Goal: Find specific page/section: Find specific page/section

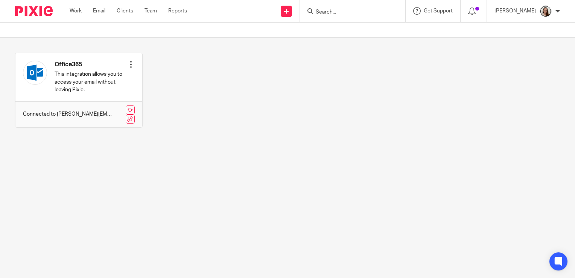
click at [346, 15] on input "Search" at bounding box center [349, 12] width 68 height 7
click at [341, 8] on form at bounding box center [355, 10] width 80 height 9
click at [349, 15] on input "Search" at bounding box center [349, 12] width 68 height 7
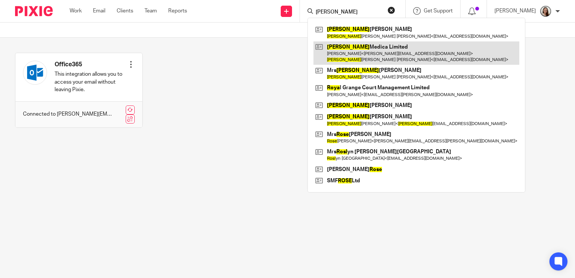
type input "[PERSON_NAME]"
click at [361, 50] on link at bounding box center [416, 52] width 206 height 23
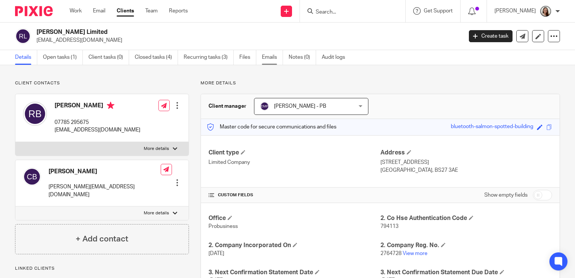
click at [278, 59] on link "Emails" at bounding box center [272, 57] width 21 height 15
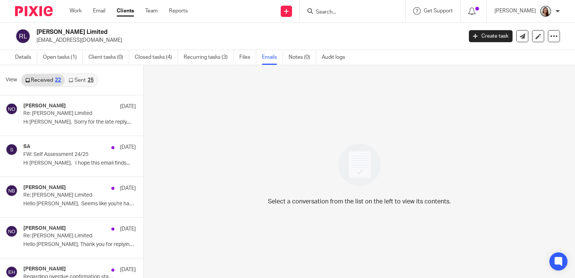
drag, startPoint x: 76, startPoint y: 80, endPoint x: 80, endPoint y: 84, distance: 6.1
click at [76, 80] on link "Sent 25" at bounding box center [81, 80] width 32 height 12
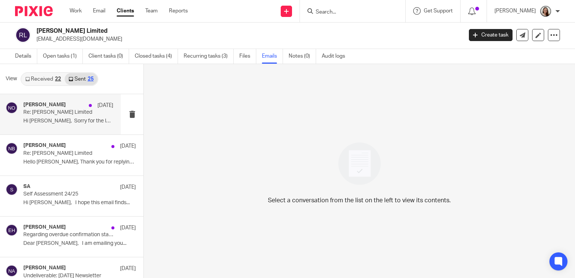
drag, startPoint x: 60, startPoint y: 116, endPoint x: 97, endPoint y: 121, distance: 37.2
click at [60, 115] on div "Niall O'Driscoll 8 Aug Re: Rosa Medica Limited Hi Chris, Sorry for the late rep…" at bounding box center [68, 114] width 90 height 25
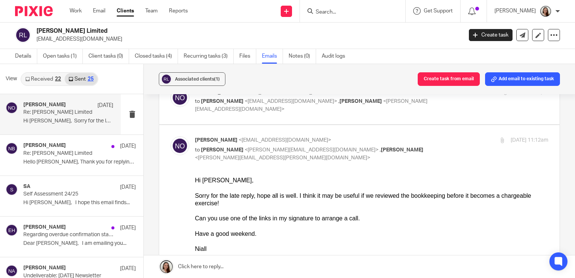
scroll to position [113, 0]
